Goal: Navigation & Orientation: Find specific page/section

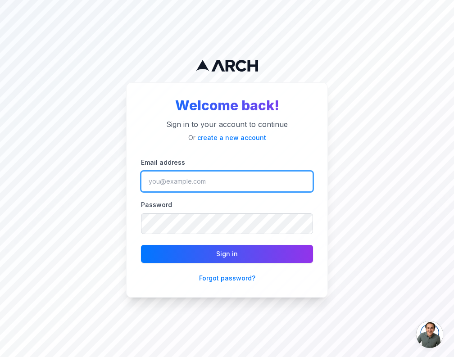
type input "[EMAIL_ADDRESS][DOMAIN_NAME]"
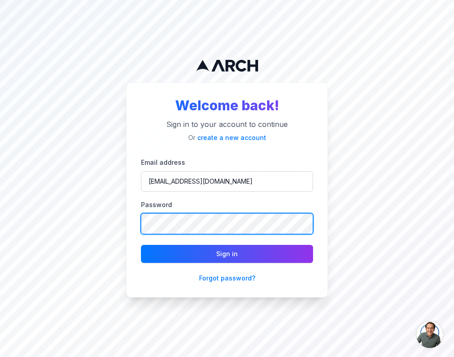
click at [227, 254] on button "Sign in" at bounding box center [227, 254] width 172 height 18
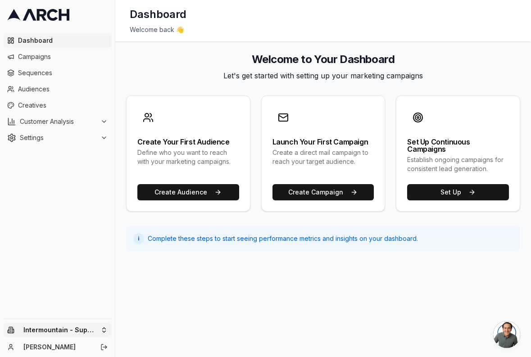
click at [88, 336] on html "Dashboard Campaigns Sequences Audiences Creatives Customer Analysis Settings In…" at bounding box center [265, 178] width 531 height 357
click at [88, 335] on html "Dashboard Campaigns Sequences Audiences Creatives Customer Analysis Settings In…" at bounding box center [265, 178] width 531 height 357
click at [47, 39] on span "Dashboard" at bounding box center [63, 40] width 90 height 9
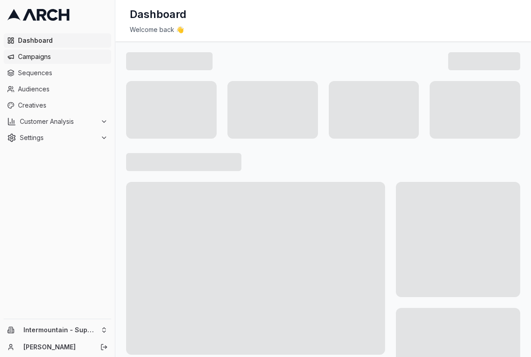
click at [44, 53] on span "Campaigns" at bounding box center [63, 56] width 90 height 9
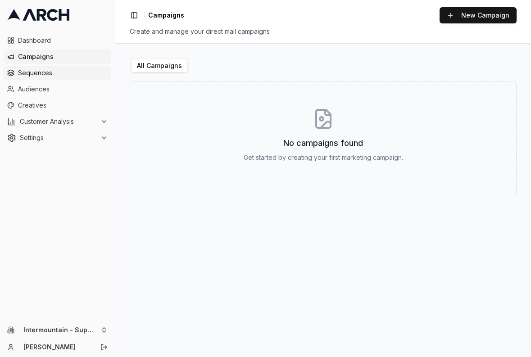
click at [45, 73] on span "Sequences" at bounding box center [63, 73] width 90 height 9
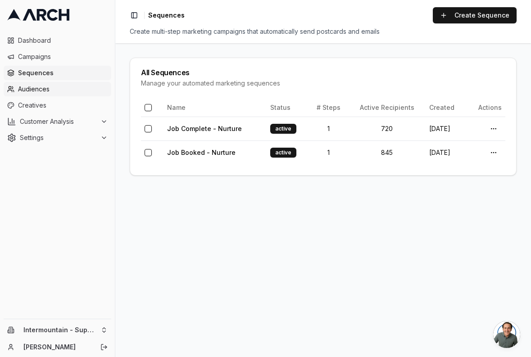
click at [44, 95] on link "Audiences" at bounding box center [58, 89] width 108 height 14
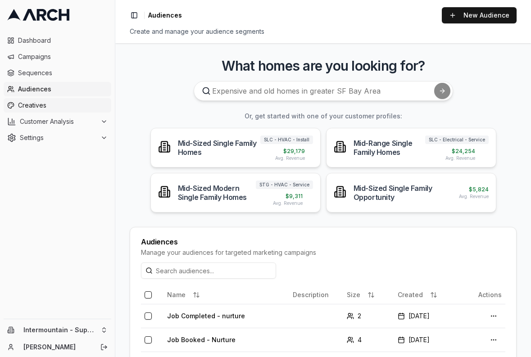
click at [40, 110] on span "Creatives" at bounding box center [63, 105] width 90 height 9
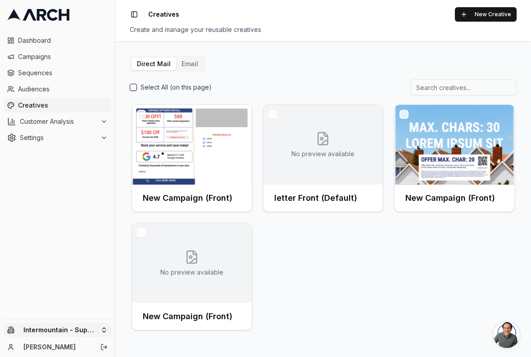
click at [81, 330] on html "Dashboard Campaigns Sequences Audiences Creatives Customer Analysis Settings In…" at bounding box center [265, 178] width 531 height 357
click at [194, 63] on button "Email" at bounding box center [189, 64] width 27 height 13
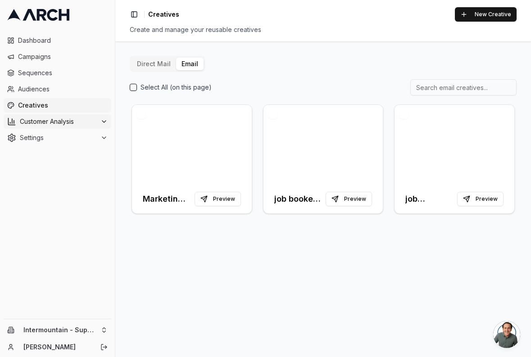
click at [50, 117] on span "Customer Analysis" at bounding box center [58, 121] width 77 height 9
click at [54, 137] on span "Settings" at bounding box center [58, 137] width 77 height 9
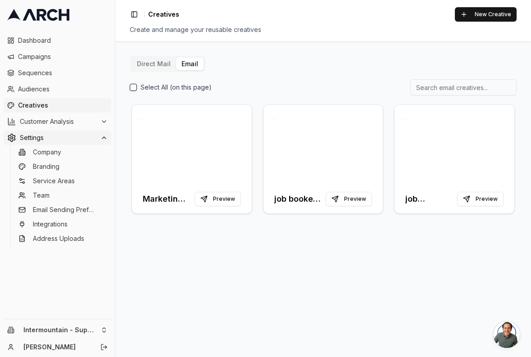
click at [52, 139] on span "Settings" at bounding box center [58, 137] width 77 height 9
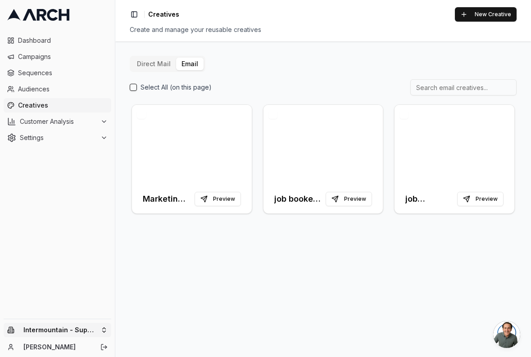
click at [68, 336] on html "Dashboard Campaigns Sequences Audiences Creatives Customer Analysis Settings In…" at bounding box center [265, 178] width 531 height 357
click at [156, 328] on div "No companies available" at bounding box center [167, 326] width 100 height 14
click at [78, 328] on html "Dashboard Campaigns Sequences Audiences Creatives Customer Analysis Settings In…" at bounding box center [265, 178] width 531 height 357
click at [153, 60] on html "Dashboard Campaigns Sequences Audiences Creatives Customer Analysis Settings In…" at bounding box center [265, 178] width 531 height 357
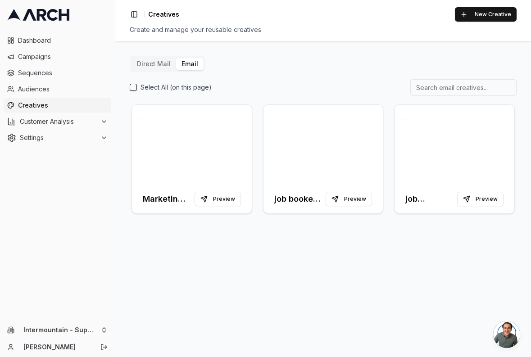
click at [153, 65] on button "Direct Mail" at bounding box center [154, 64] width 45 height 13
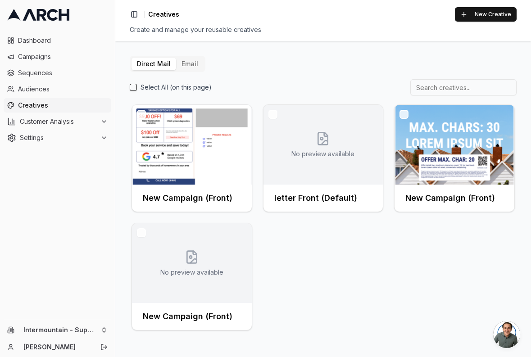
click at [187, 64] on button "Email" at bounding box center [189, 64] width 27 height 13
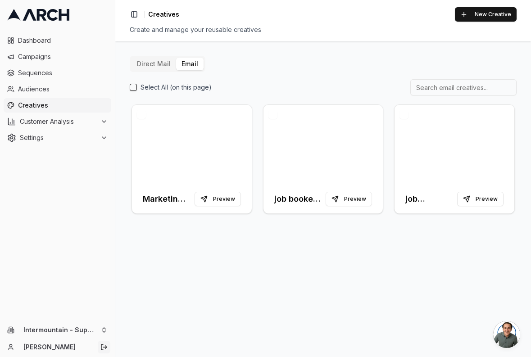
click at [104, 347] on icon "Log out" at bounding box center [104, 347] width 7 height 7
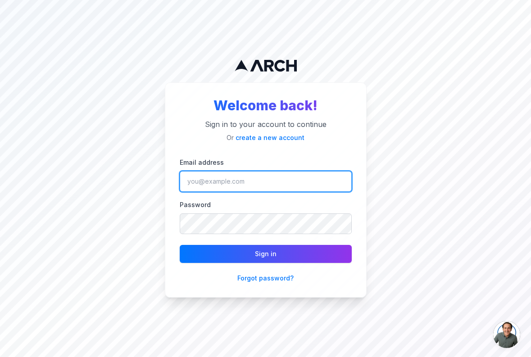
type input "[EMAIL_ADDRESS][DOMAIN_NAME]"
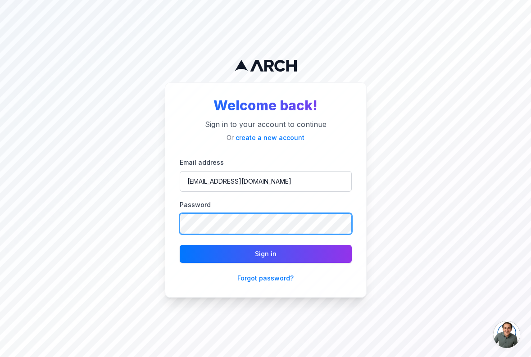
click at [266, 254] on button "Sign in" at bounding box center [266, 254] width 172 height 18
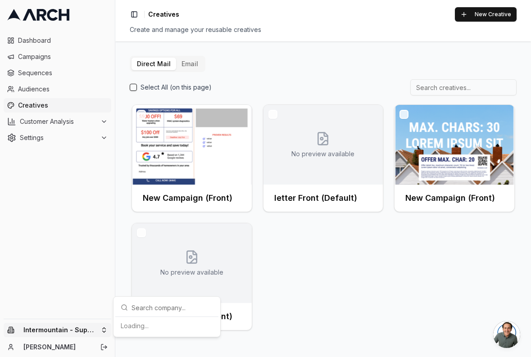
click at [91, 325] on html "Dashboard Campaigns Sequences Audiences Creatives Customer Analysis Settings In…" at bounding box center [265, 178] width 531 height 357
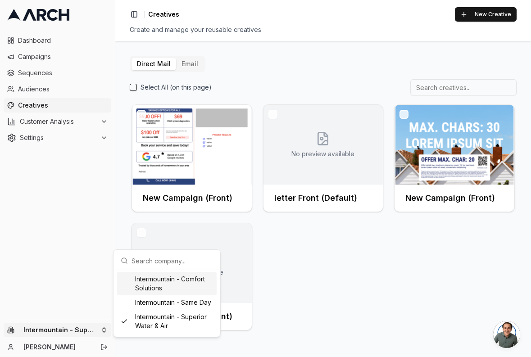
click at [201, 280] on div "Intermountain - Comfort Solutions" at bounding box center [167, 283] width 100 height 23
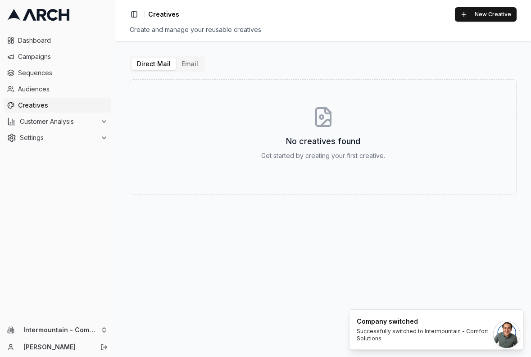
click at [191, 64] on button "Email" at bounding box center [189, 64] width 27 height 13
click at [165, 62] on button "Direct Mail" at bounding box center [154, 64] width 45 height 13
click at [183, 64] on button "Email" at bounding box center [189, 64] width 27 height 13
click at [78, 327] on html "Dashboard Campaigns Sequences Audiences Creatives Customer Analysis Settings In…" at bounding box center [265, 178] width 531 height 357
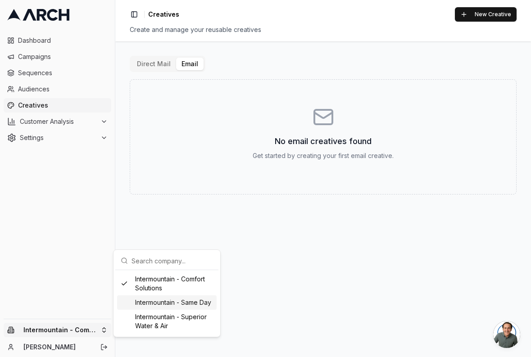
click at [158, 306] on div "Intermountain - Same Day" at bounding box center [167, 303] width 100 height 14
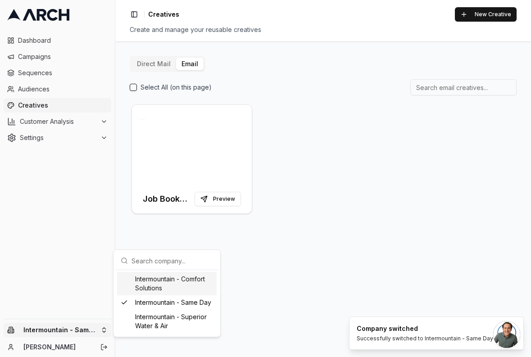
click at [78, 329] on html "Dashboard Campaigns Sequences Audiences Creatives Customer Analysis Settings In…" at bounding box center [265, 178] width 531 height 357
click at [143, 329] on div "Intermountain - Superior Water & Air" at bounding box center [167, 321] width 100 height 23
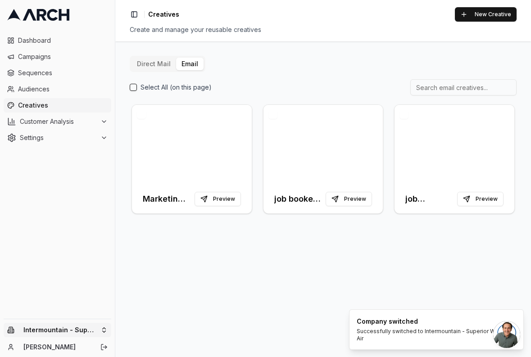
click at [86, 332] on html "Dashboard Campaigns Sequences Audiences Creatives Customer Analysis Settings In…" at bounding box center [265, 178] width 531 height 357
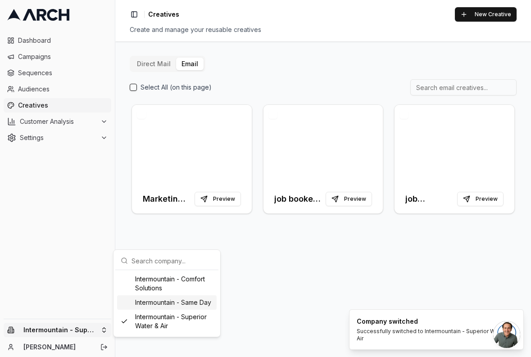
click at [172, 306] on div "Intermountain - Same Day" at bounding box center [167, 303] width 100 height 14
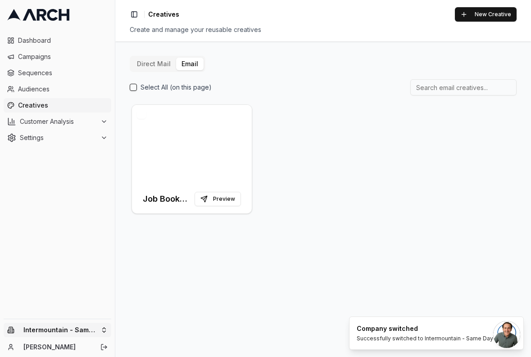
click at [88, 331] on html "Dashboard Campaigns Sequences Audiences Creatives Customer Analysis Settings In…" at bounding box center [265, 178] width 531 height 357
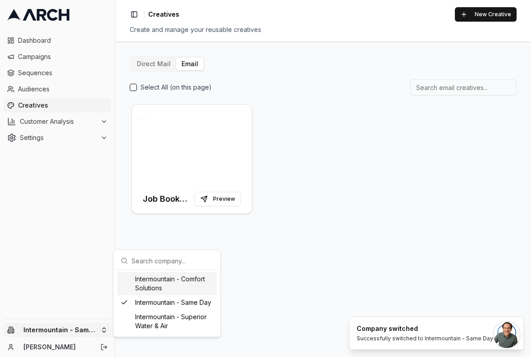
click at [173, 288] on div "Intermountain - Comfort Solutions" at bounding box center [167, 283] width 100 height 23
